Goal: Transaction & Acquisition: Purchase product/service

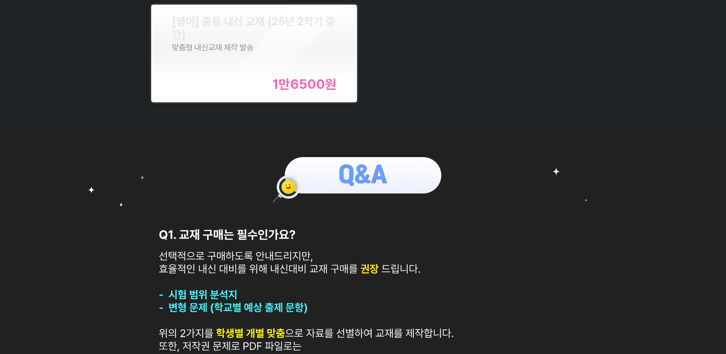
scroll to position [191, 0]
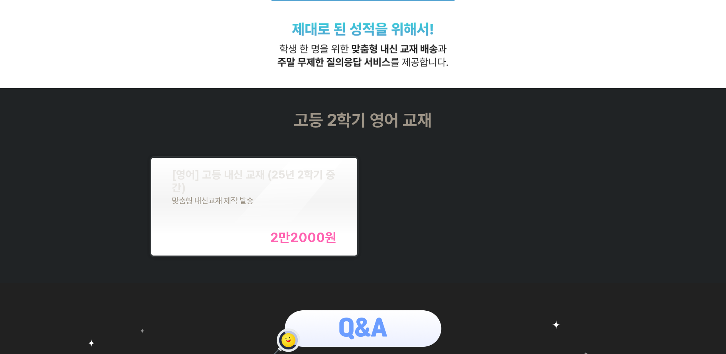
scroll to position [306, 0]
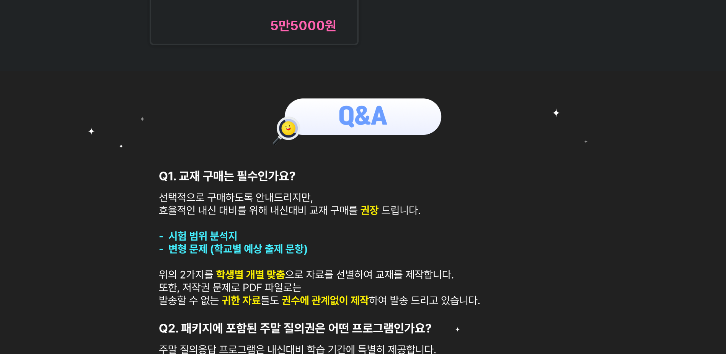
scroll to position [230, 0]
